Goal: Information Seeking & Learning: Learn about a topic

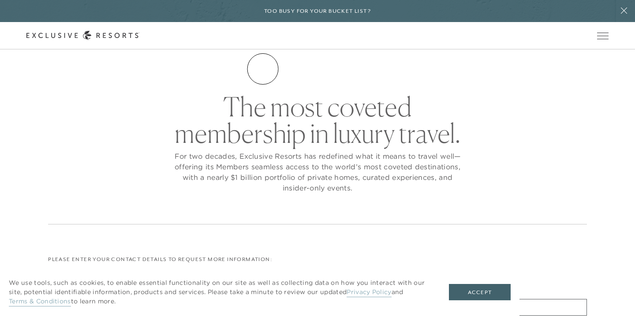
click at [0, 0] on link "The Collection" at bounding box center [0, 0] width 0 height 0
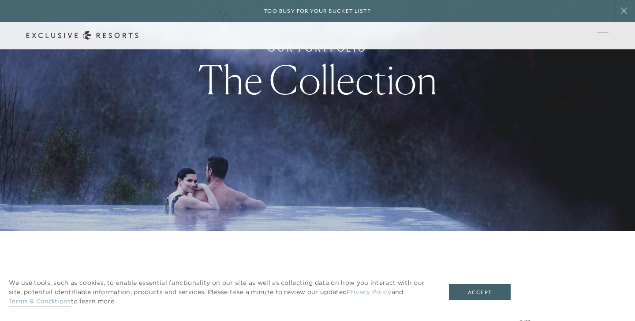
scroll to position [174, 0]
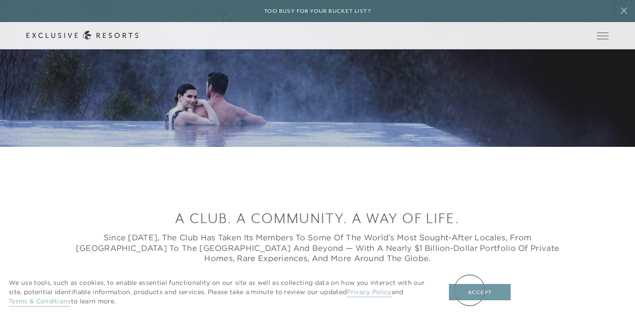
click at [470, 290] on button "Accept" at bounding box center [480, 292] width 62 height 17
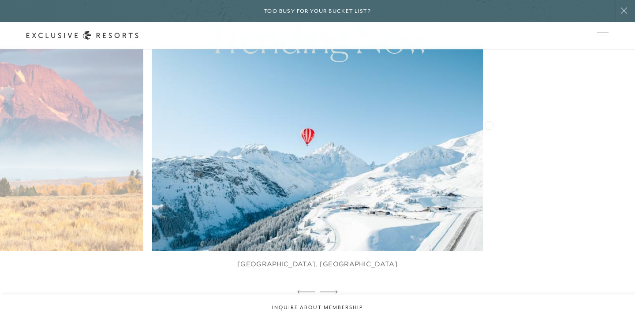
scroll to position [523, 0]
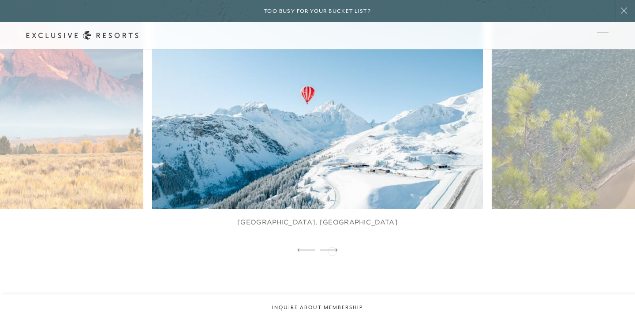
click at [332, 251] on icon at bounding box center [329, 250] width 18 height 4
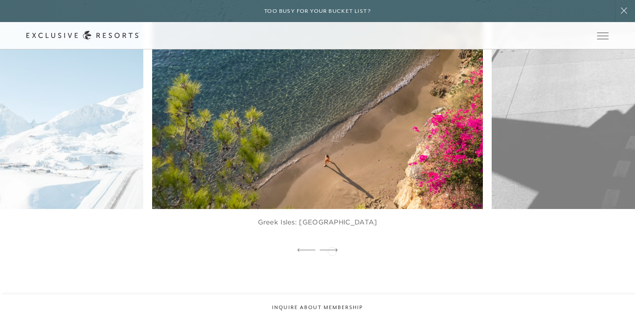
click at [332, 251] on icon at bounding box center [329, 250] width 18 height 4
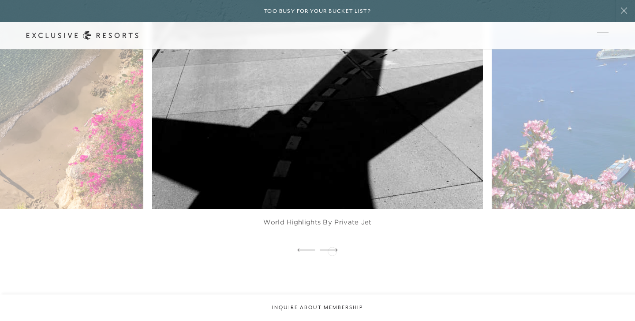
click at [332, 251] on icon at bounding box center [329, 250] width 18 height 4
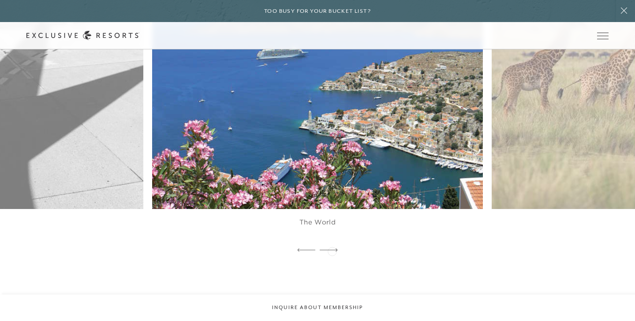
click at [332, 251] on icon at bounding box center [329, 250] width 18 height 4
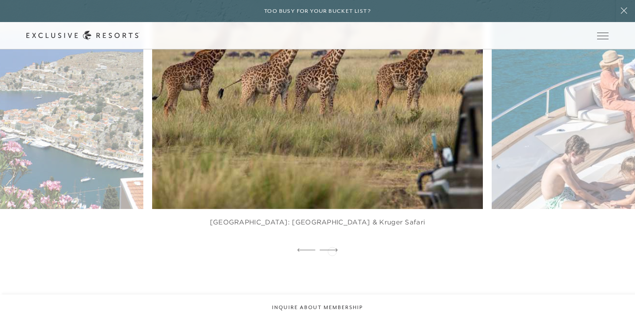
click at [332, 251] on icon at bounding box center [329, 250] width 18 height 4
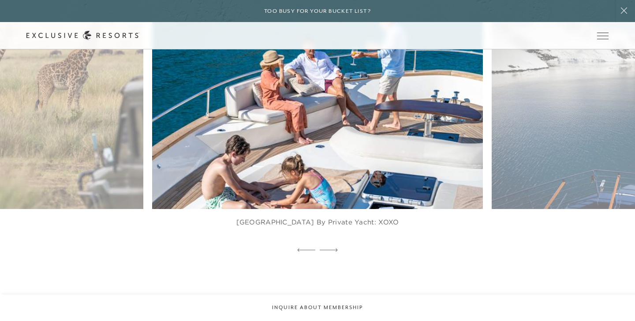
click at [332, 251] on icon at bounding box center [329, 250] width 18 height 4
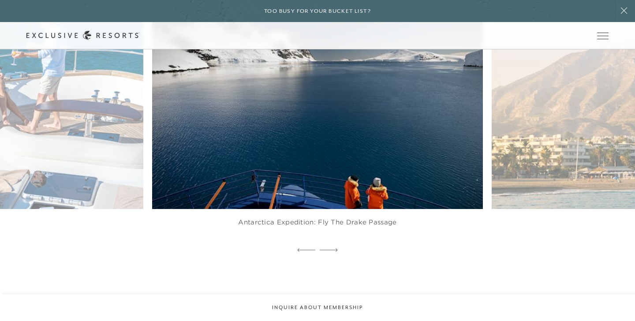
click at [332, 251] on icon at bounding box center [329, 250] width 18 height 4
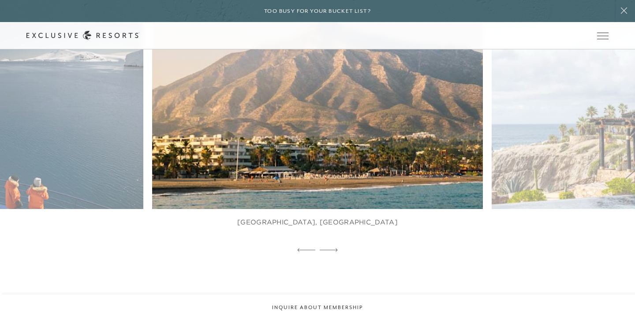
click at [332, 251] on icon at bounding box center [329, 250] width 18 height 4
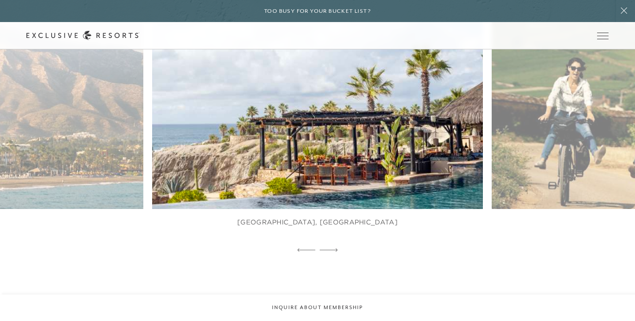
click at [332, 251] on icon at bounding box center [329, 250] width 18 height 4
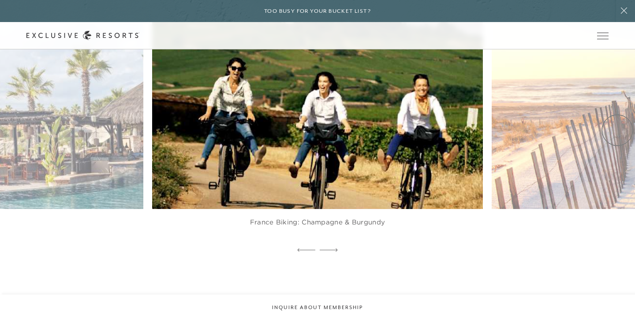
scroll to position [0, 0]
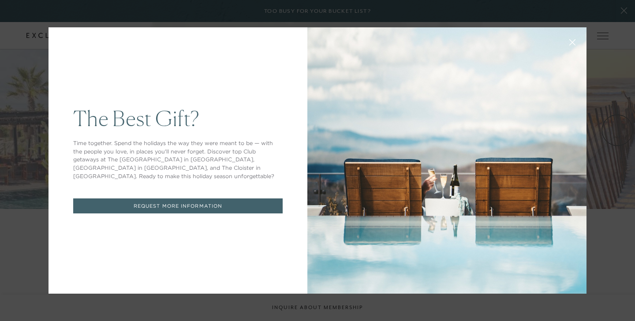
click at [572, 37] on button at bounding box center [572, 41] width 21 height 21
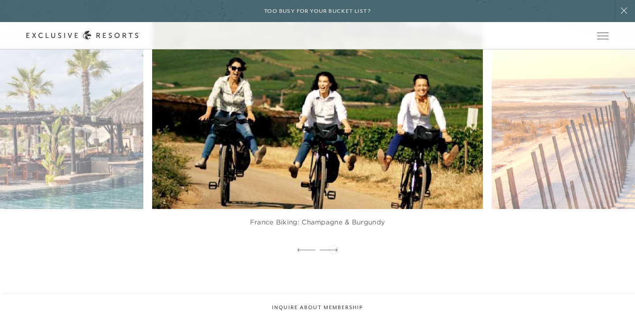
click at [334, 249] on icon at bounding box center [329, 250] width 18 height 4
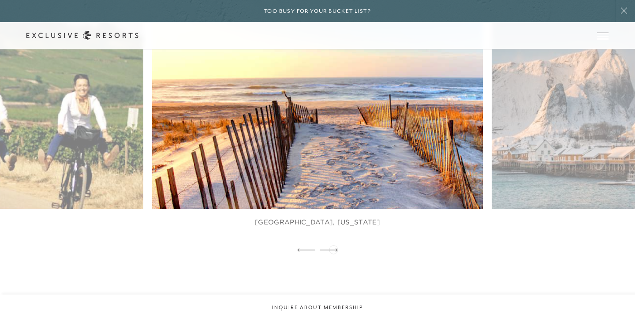
click at [334, 249] on icon at bounding box center [329, 250] width 18 height 4
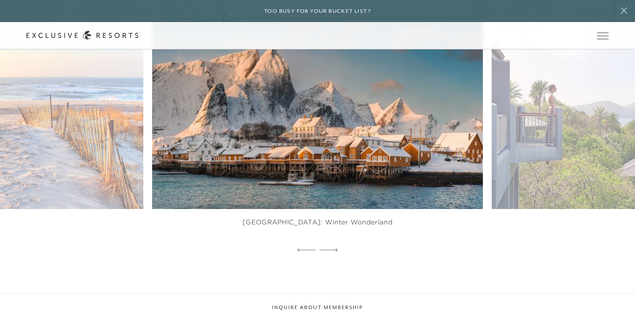
click at [334, 249] on icon at bounding box center [329, 250] width 18 height 4
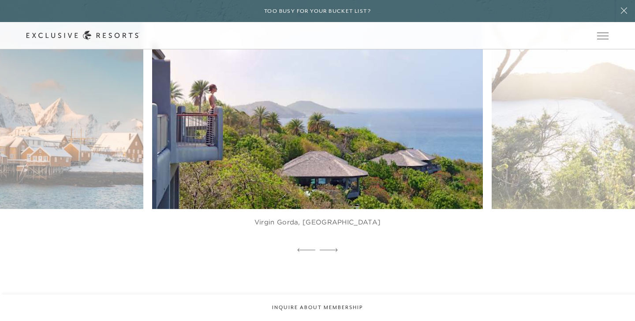
click at [334, 249] on icon at bounding box center [329, 250] width 18 height 4
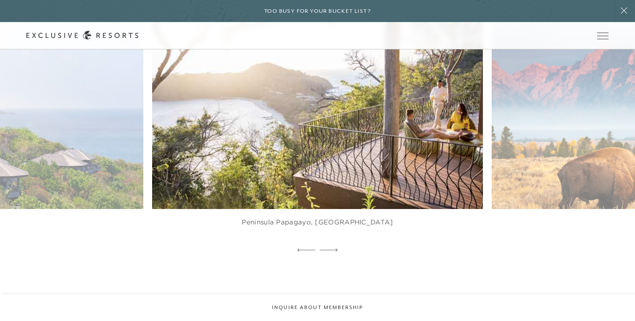
click at [334, 249] on icon at bounding box center [329, 250] width 18 height 4
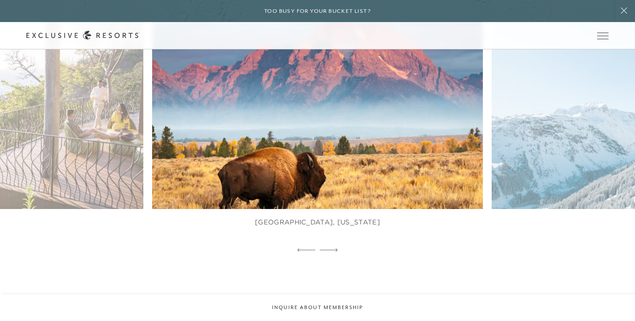
click at [334, 249] on icon at bounding box center [329, 250] width 18 height 4
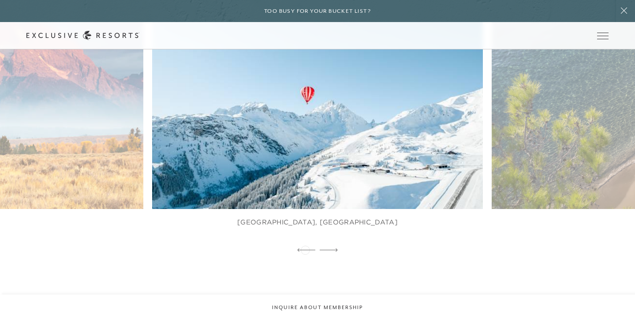
click at [305, 249] on icon at bounding box center [306, 250] width 18 height 4
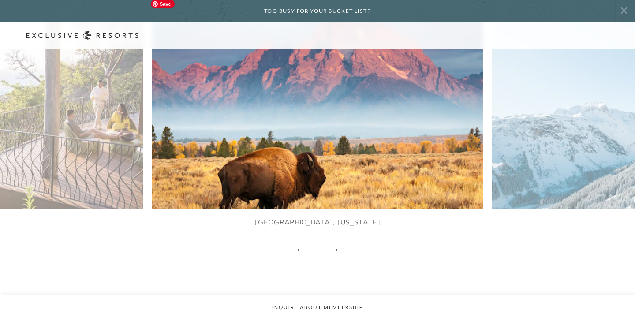
click at [231, 156] on img at bounding box center [328, 107] width 364 height 224
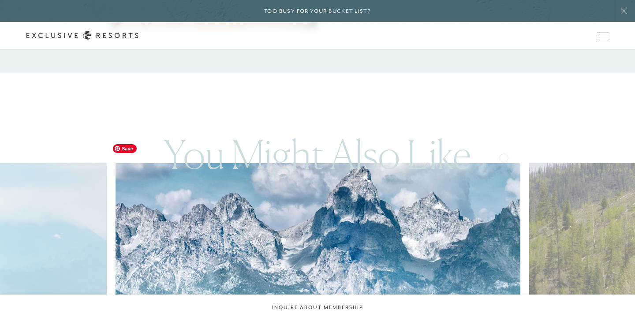
scroll to position [1740, 0]
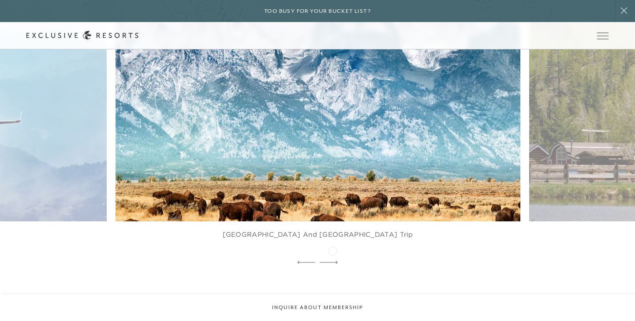
click at [333, 261] on icon at bounding box center [329, 263] width 18 height 4
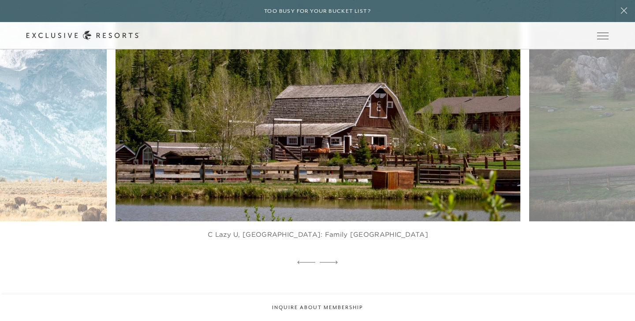
click at [324, 117] on img at bounding box center [332, 96] width 446 height 274
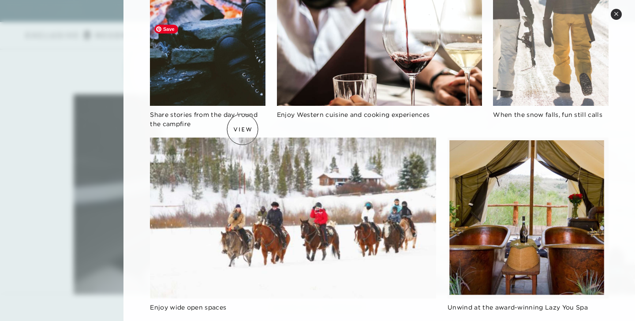
scroll to position [2132, 0]
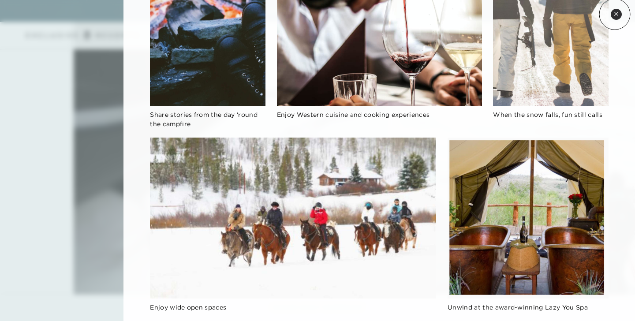
click at [615, 15] on icon at bounding box center [616, 13] width 5 height 5
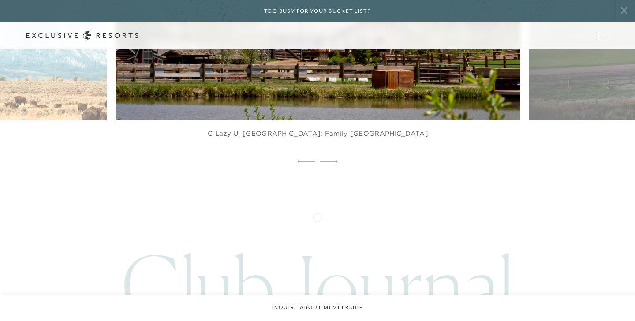
scroll to position [1798, 0]
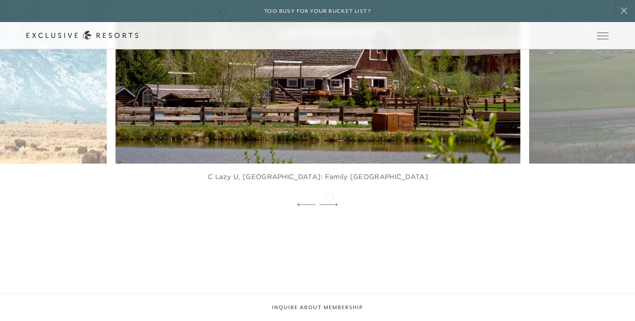
click at [331, 203] on icon at bounding box center [329, 205] width 18 height 4
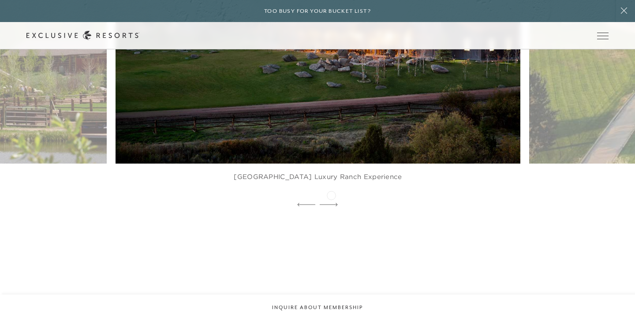
scroll to position [1678, 0]
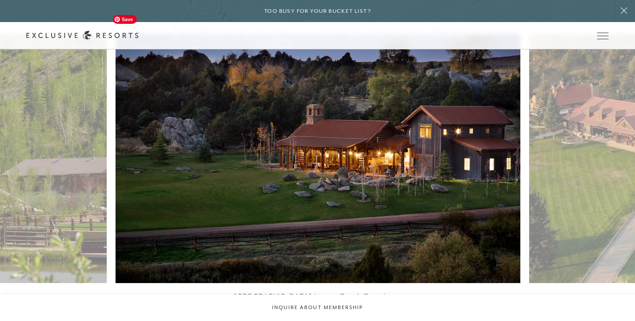
click at [331, 195] on img at bounding box center [332, 158] width 446 height 274
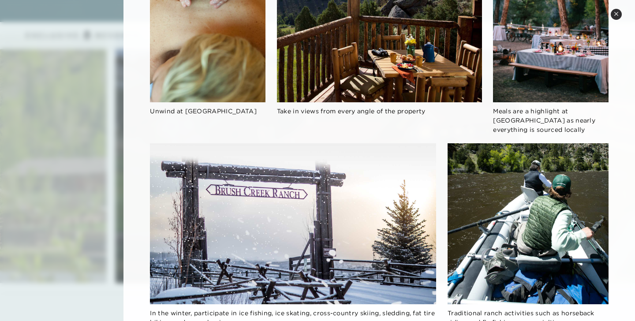
scroll to position [799, 0]
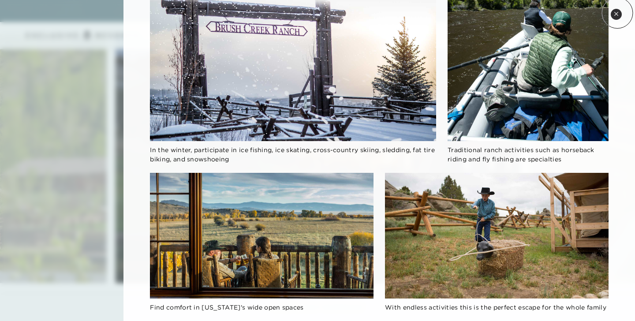
click at [618, 14] on icon at bounding box center [616, 13] width 5 height 5
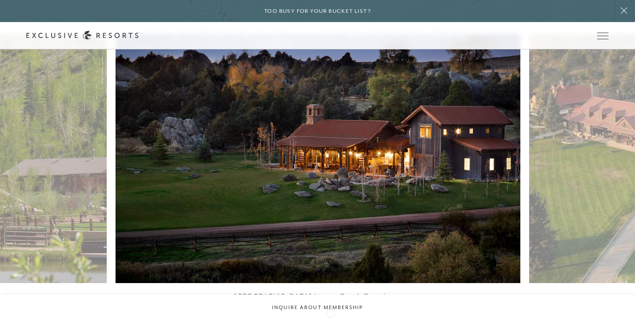
click at [331, 321] on icon at bounding box center [329, 325] width 18 height 4
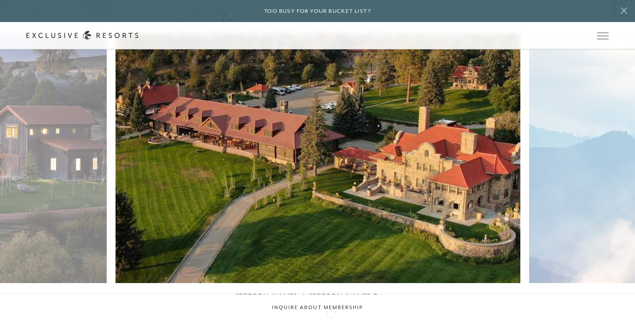
click at [331, 321] on icon at bounding box center [329, 325] width 18 height 4
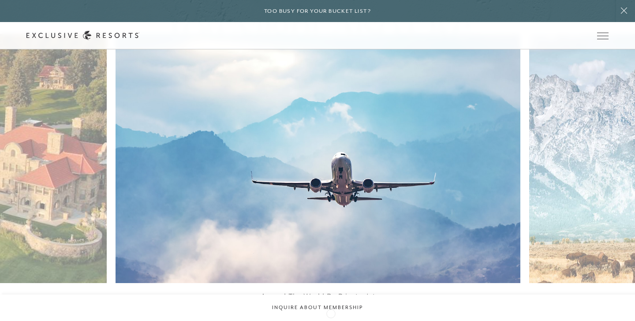
click at [331, 321] on icon at bounding box center [329, 325] width 18 height 4
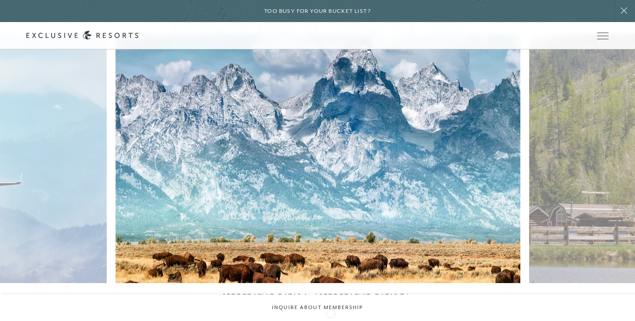
click at [331, 321] on icon at bounding box center [329, 325] width 18 height 4
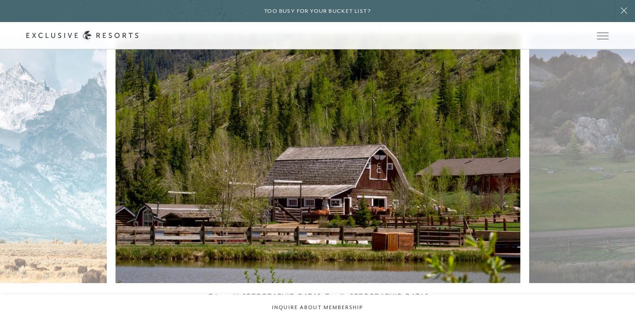
click at [331, 321] on icon at bounding box center [329, 325] width 18 height 4
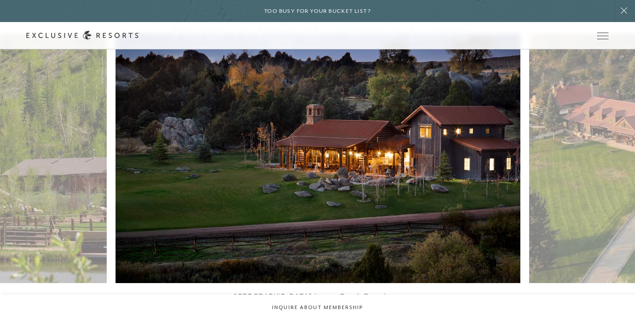
click at [331, 321] on icon at bounding box center [329, 325] width 18 height 4
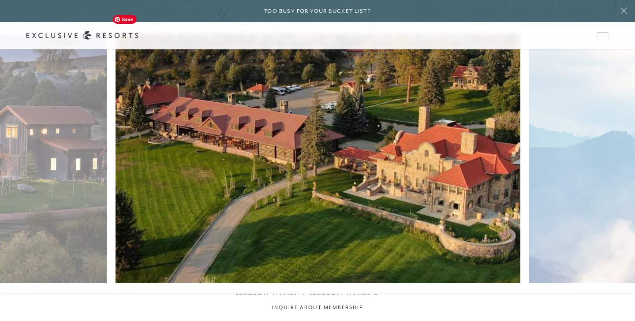
click at [372, 169] on img at bounding box center [332, 158] width 446 height 274
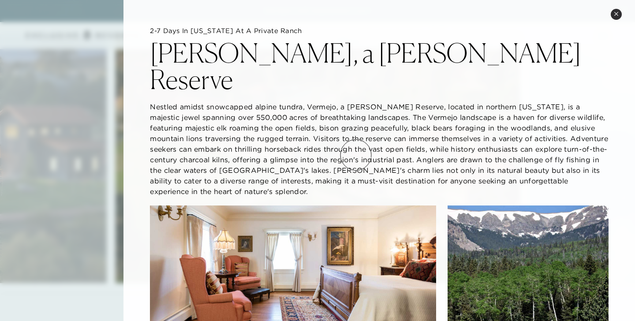
scroll to position [6, 0]
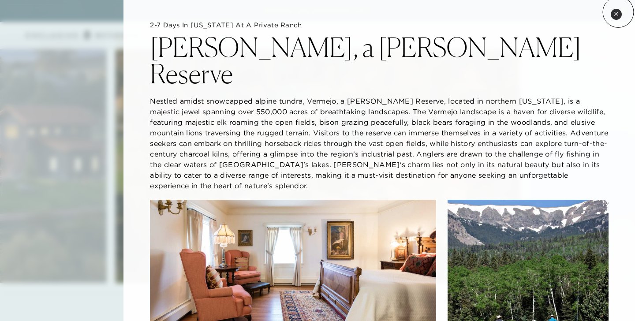
click at [619, 12] on icon at bounding box center [616, 13] width 5 height 5
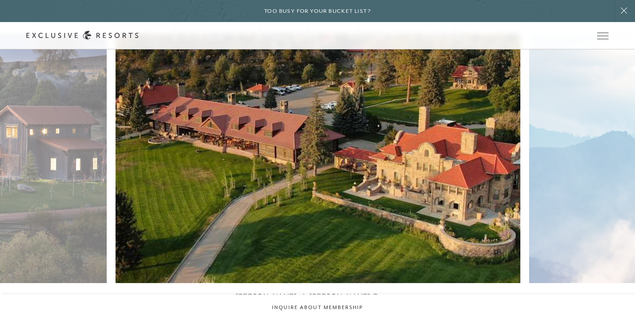
click at [619, 12] on icon at bounding box center [624, 10] width 17 height 7
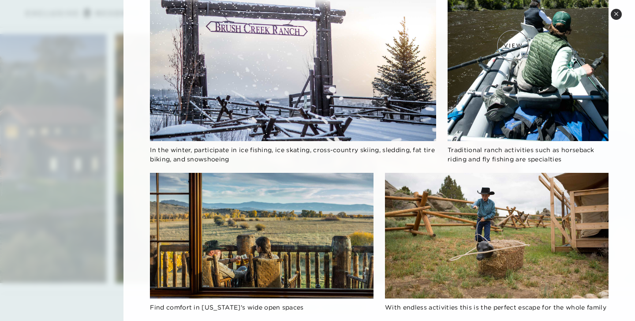
scroll to position [745, 0]
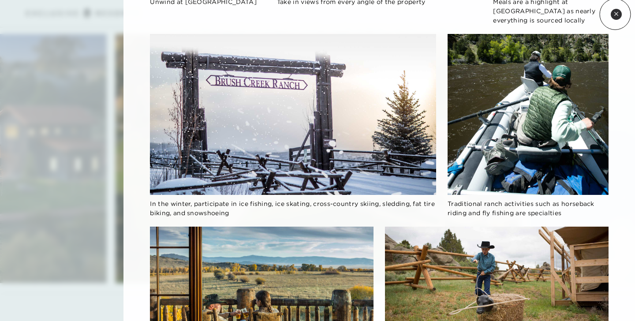
click at [615, 14] on icon at bounding box center [617, 14] width 4 height 4
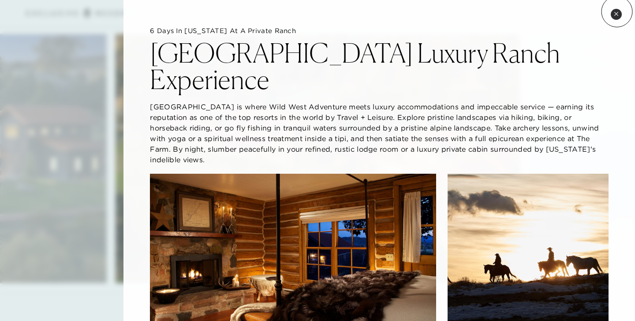
click at [617, 11] on icon at bounding box center [616, 13] width 5 height 5
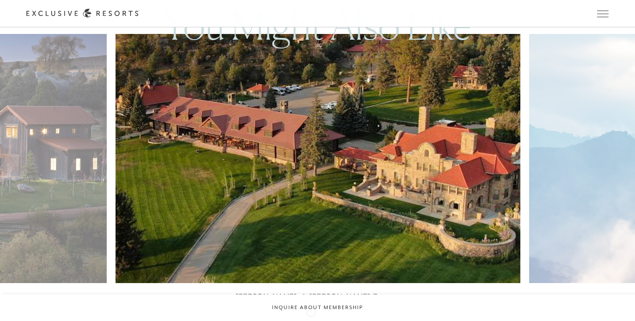
click at [311, 318] on div at bounding box center [306, 324] width 18 height 13
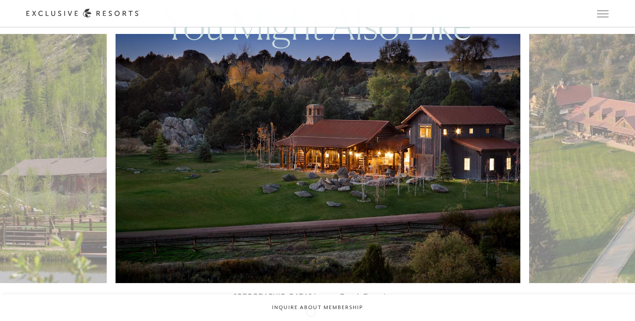
click at [311, 318] on div at bounding box center [306, 324] width 18 height 13
